Goal: Information Seeking & Learning: Find specific page/section

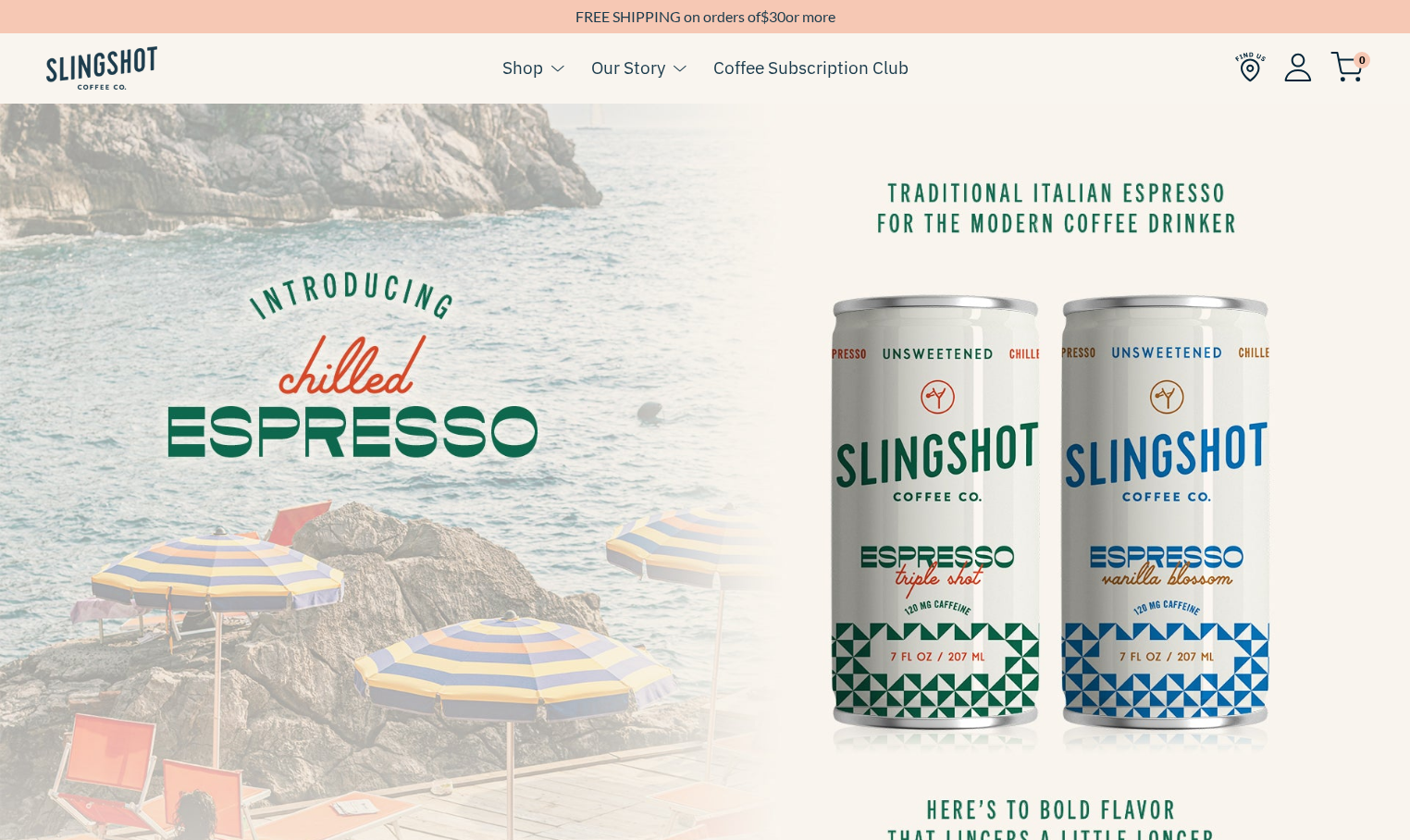
click at [1250, 64] on img at bounding box center [1251, 67] width 31 height 31
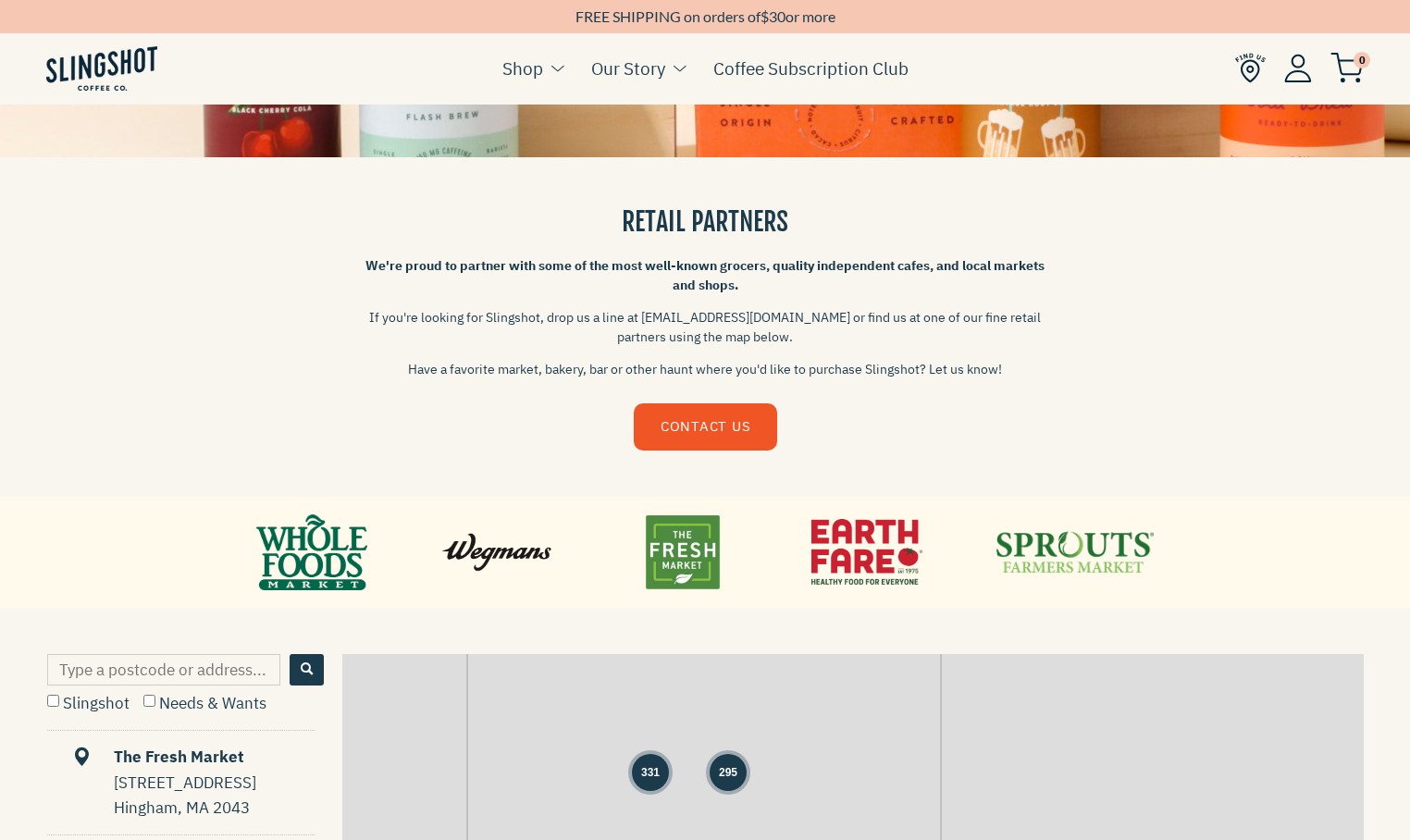
scroll to position [389, 0]
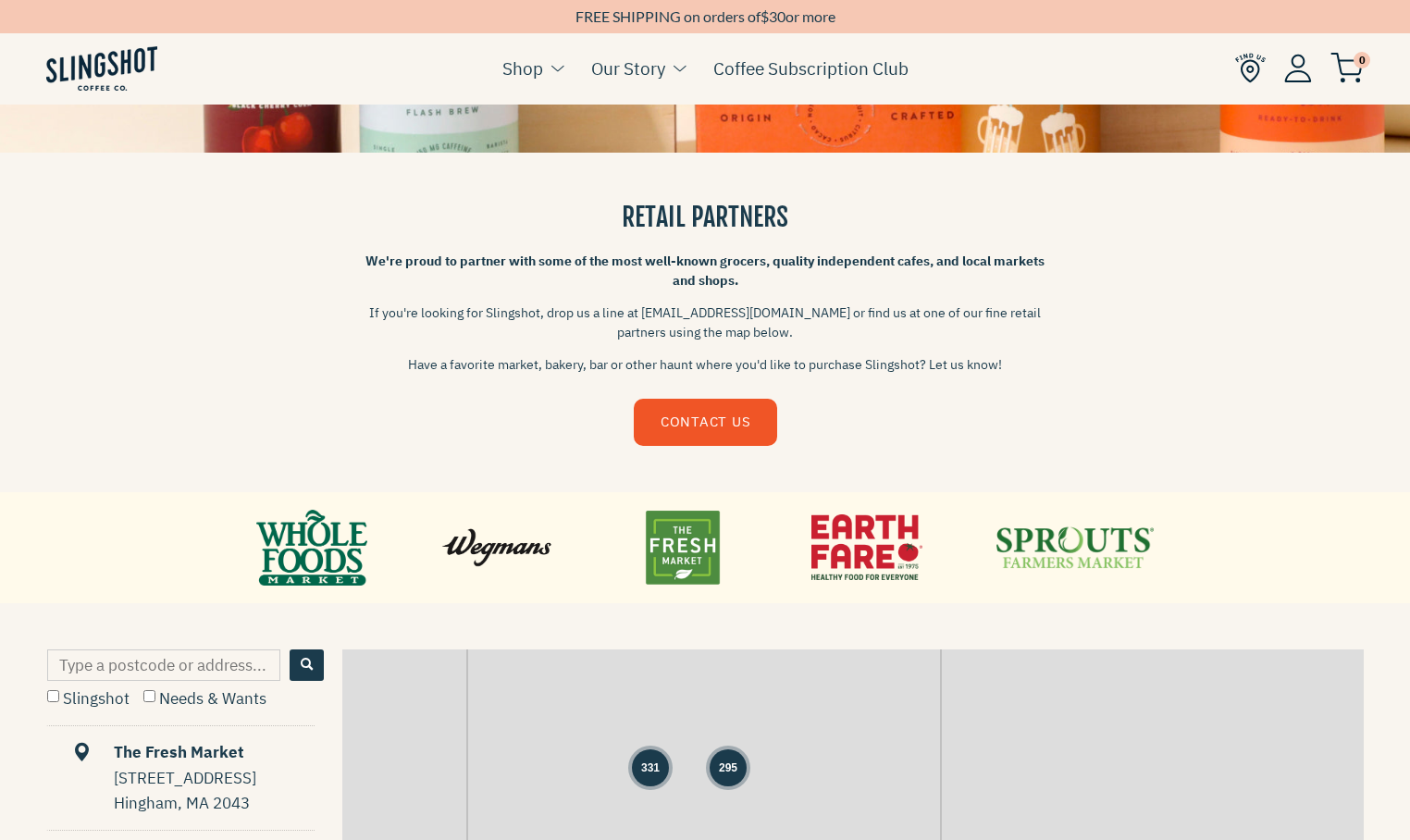
click at [191, 675] on input "Type a postcode or address..." at bounding box center [164, 665] width 233 height 32
paste input "33548"
type input "33548"
click at [59, 699] on input "Slingshot" at bounding box center [53, 696] width 12 height 12
checkbox input "true"
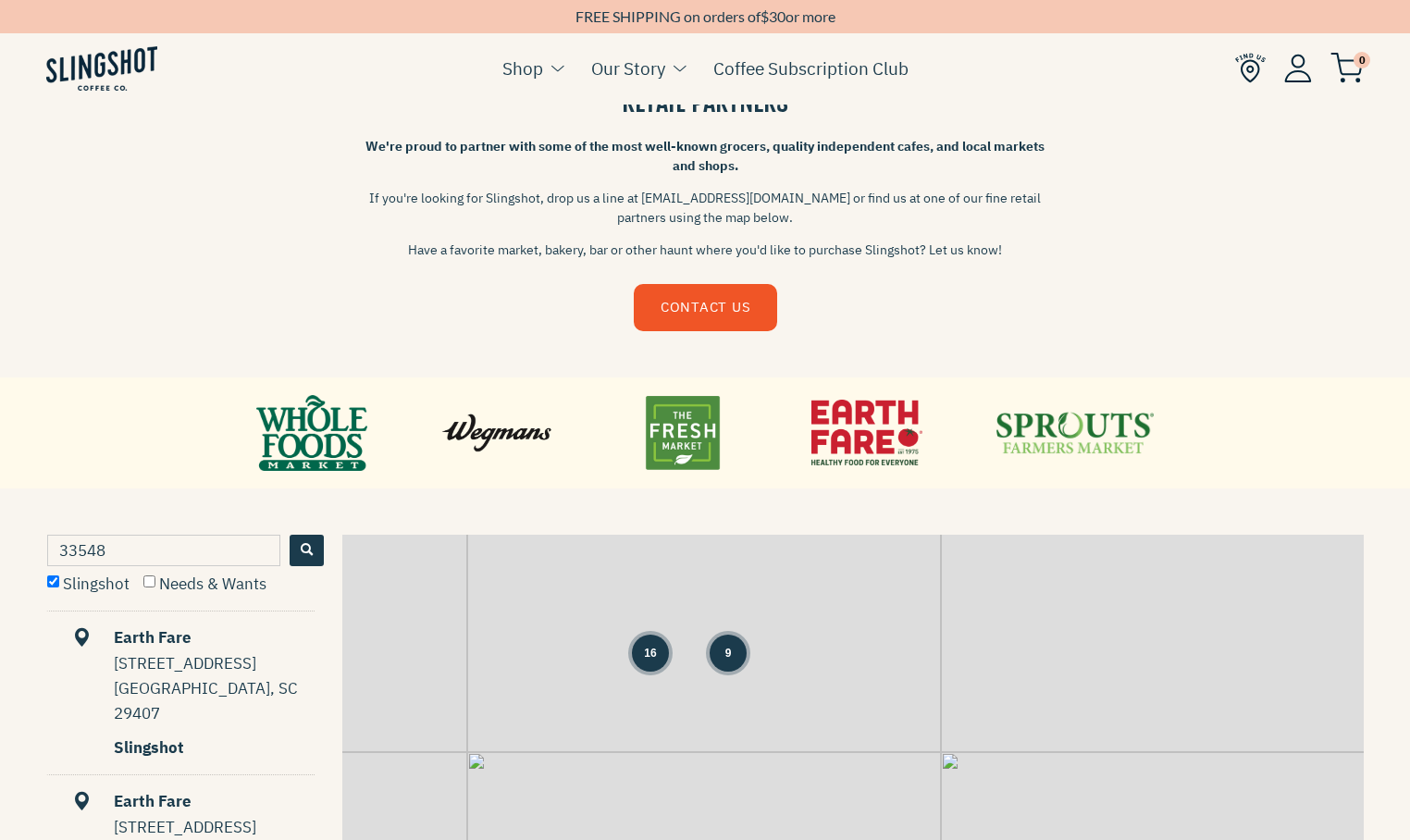
scroll to position [536, 0]
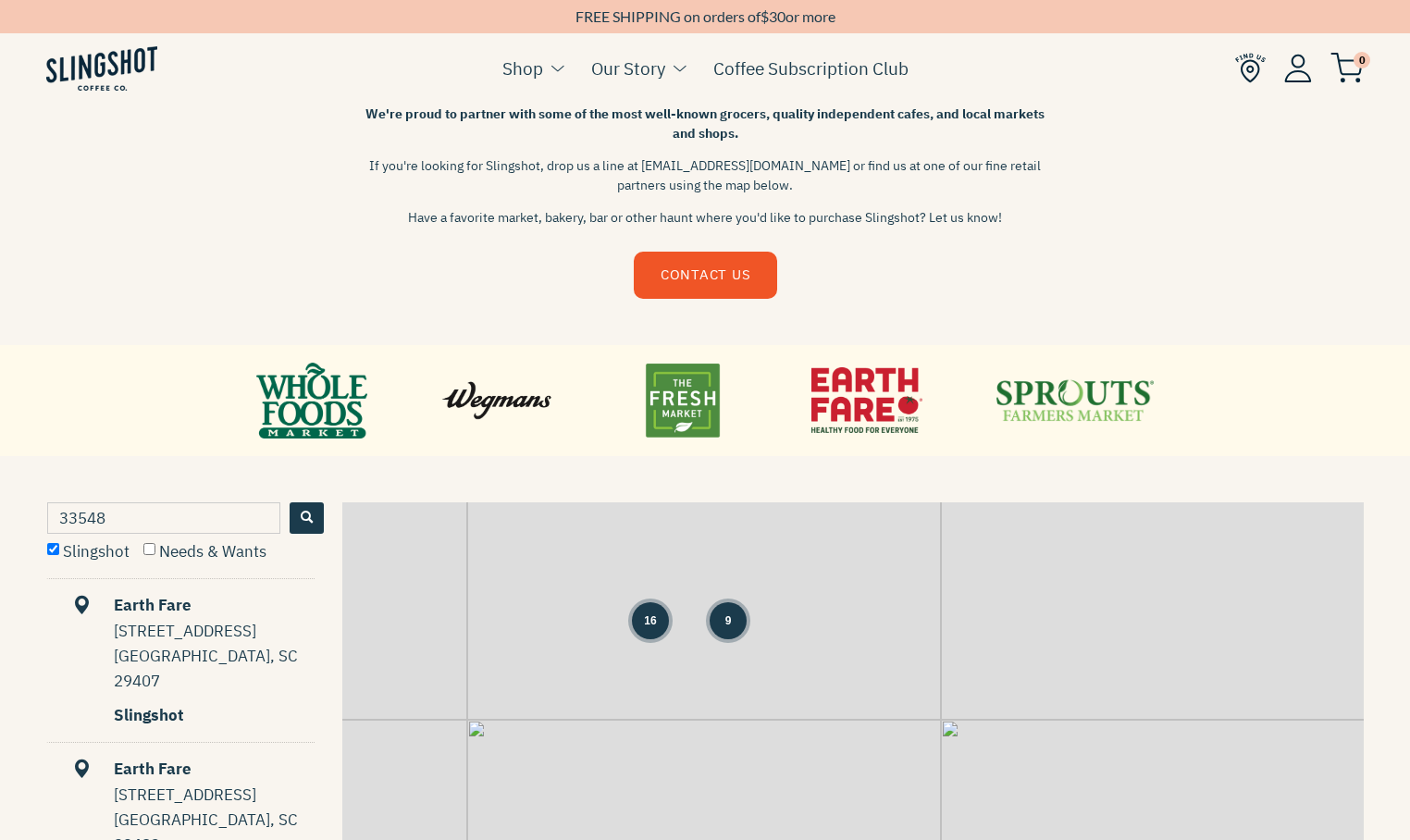
click at [292, 517] on button "Search" at bounding box center [307, 518] width 35 height 32
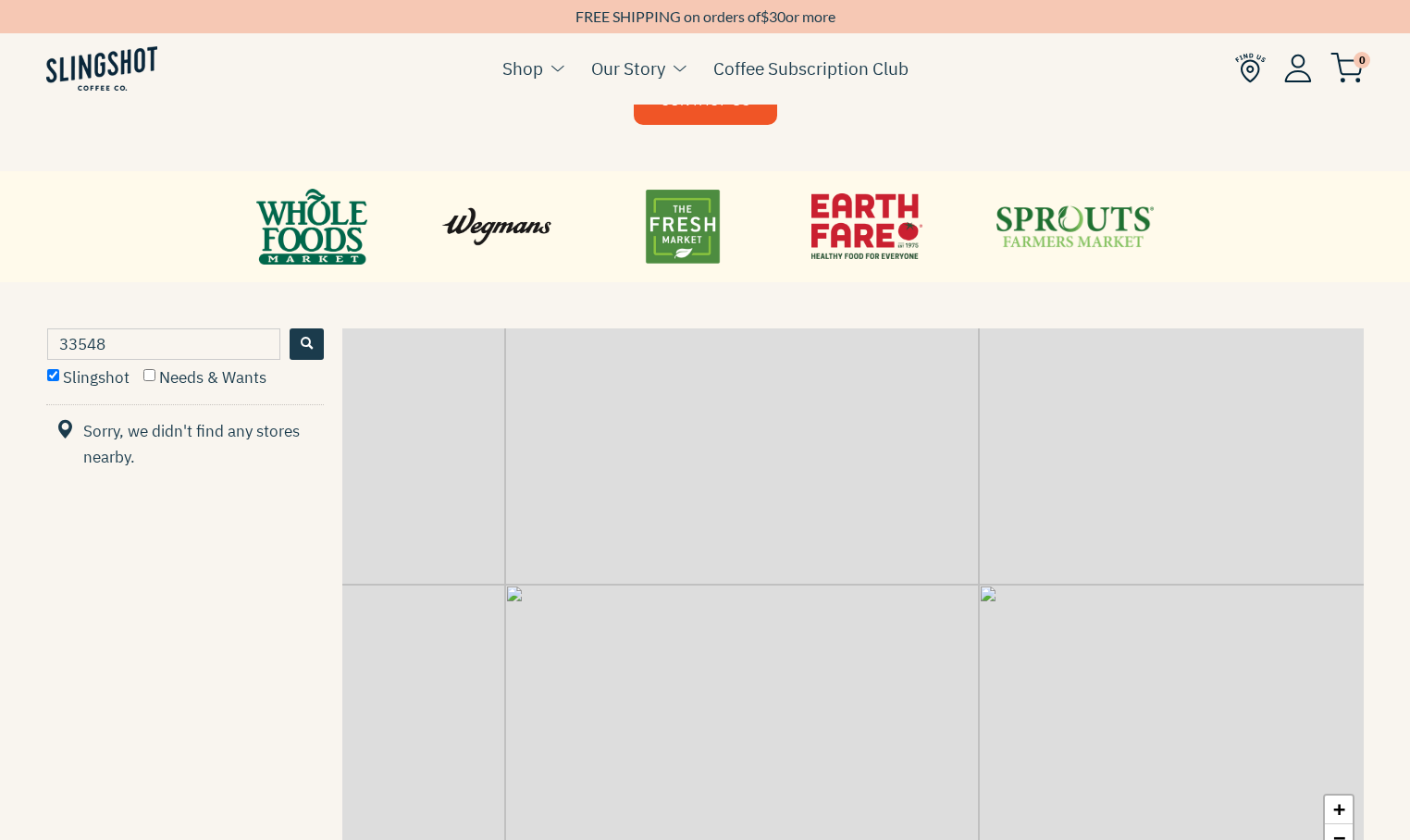
scroll to position [711, 0]
click at [302, 353] on button "Search" at bounding box center [307, 342] width 35 height 32
